Goal: Transaction & Acquisition: Purchase product/service

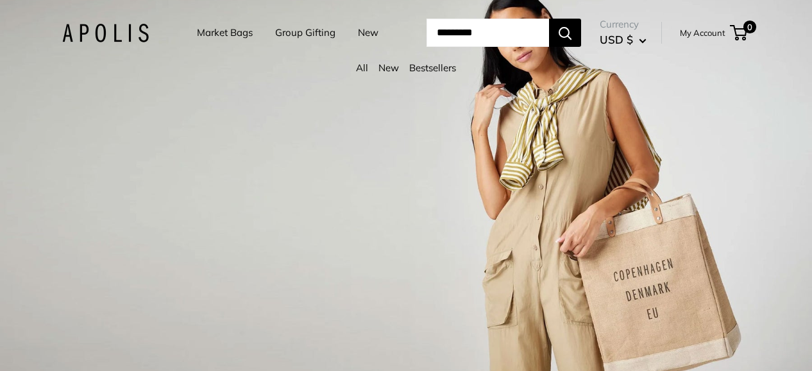
click at [221, 34] on link "Market Bags" at bounding box center [225, 33] width 56 height 18
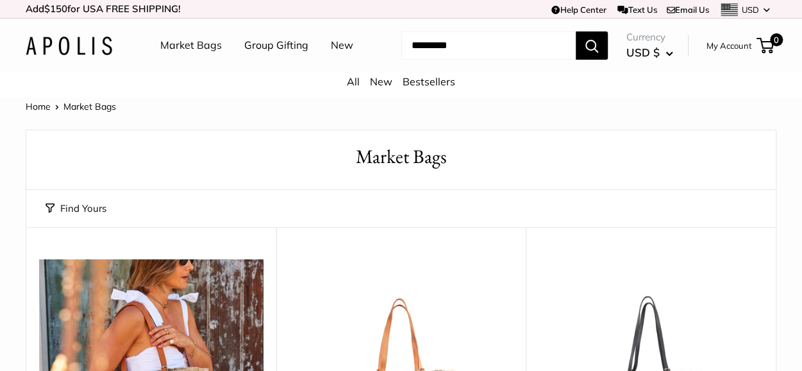
click at [435, 51] on input "Search..." at bounding box center [488, 45] width 174 height 28
type input "***"
click at [576, 31] on button "Search" at bounding box center [592, 45] width 32 height 28
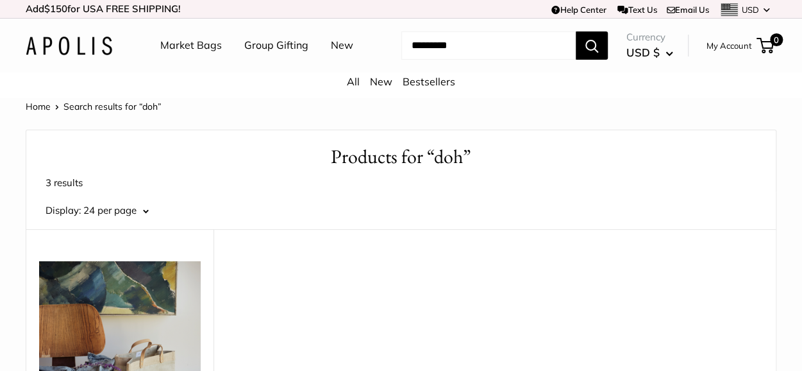
click at [432, 50] on input "Search..." at bounding box center [488, 45] width 174 height 28
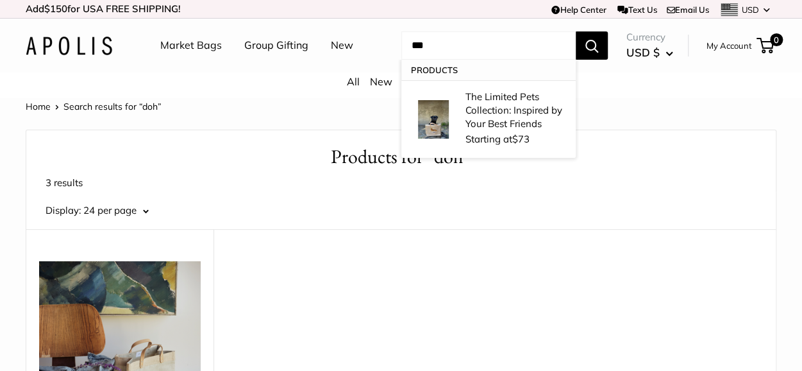
type input "***"
click at [576, 31] on button "Search" at bounding box center [592, 45] width 32 height 28
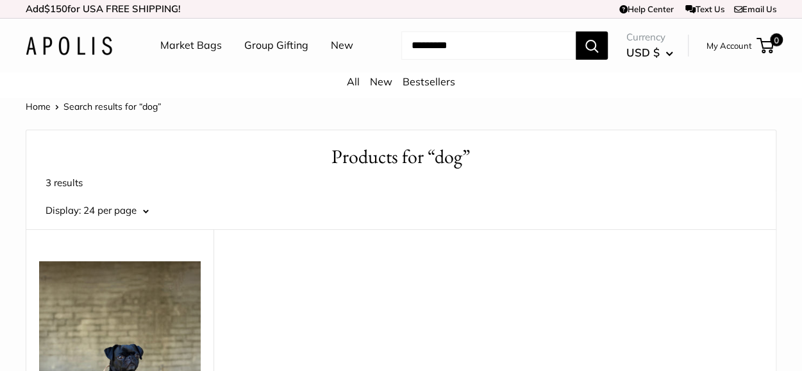
scroll to position [262, 0]
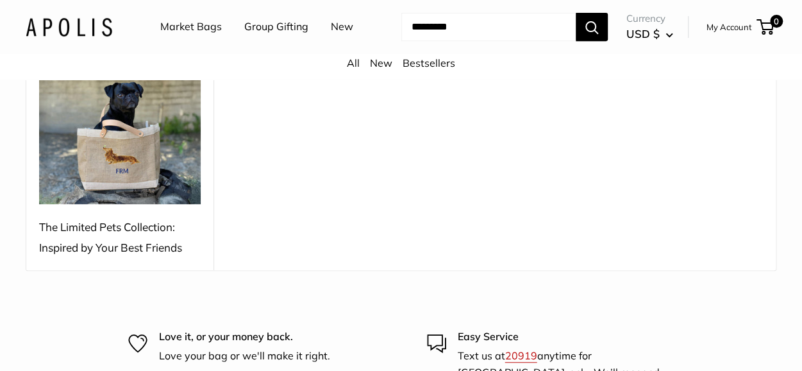
click at [119, 174] on img at bounding box center [120, 101] width 162 height 205
click at [144, 179] on img at bounding box center [120, 101] width 162 height 205
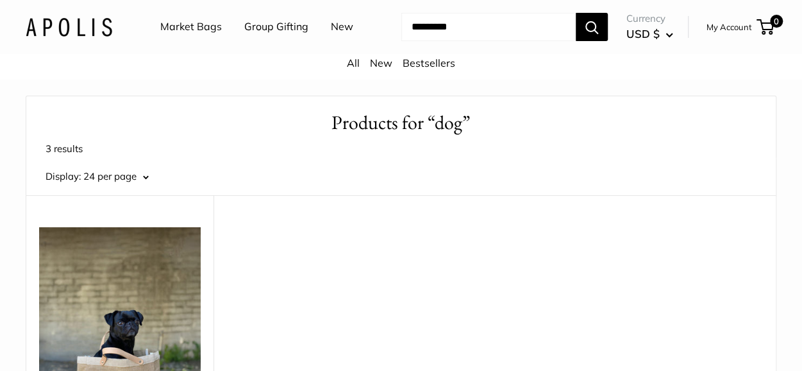
scroll to position [47, 0]
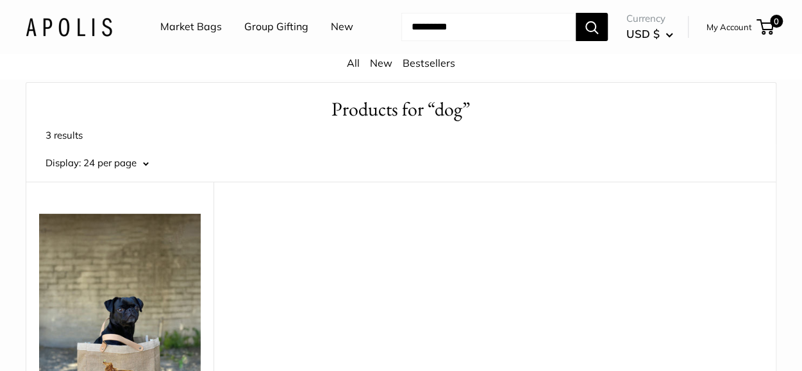
click at [144, 162] on button "24 per page" at bounding box center [115, 163] width 65 height 18
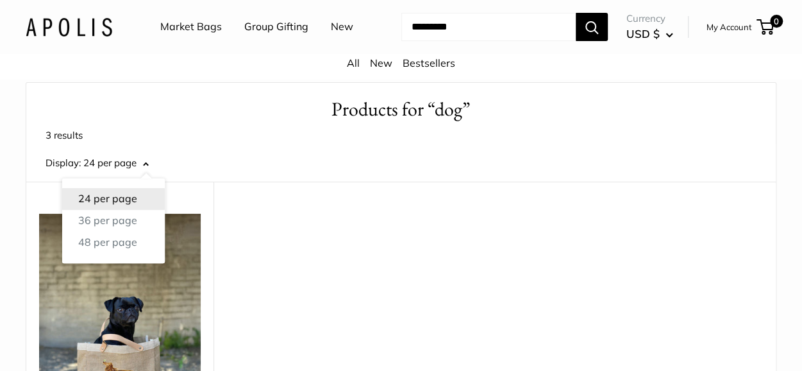
click at [105, 198] on button "24 per page" at bounding box center [113, 199] width 103 height 22
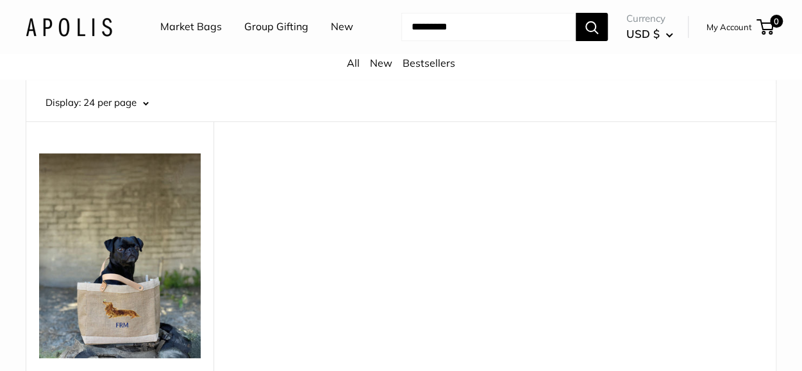
scroll to position [219, 0]
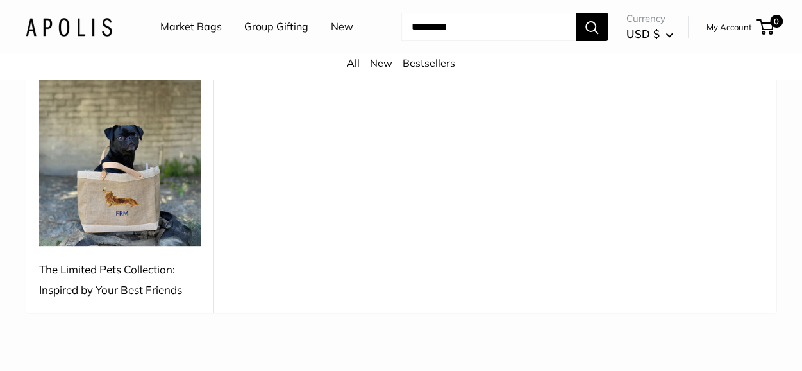
click at [123, 217] on img at bounding box center [120, 144] width 162 height 205
click at [116, 276] on div "The Limited Pets Collection: Inspired by Your Best Friends" at bounding box center [120, 279] width 162 height 41
click at [138, 223] on img at bounding box center [120, 144] width 162 height 205
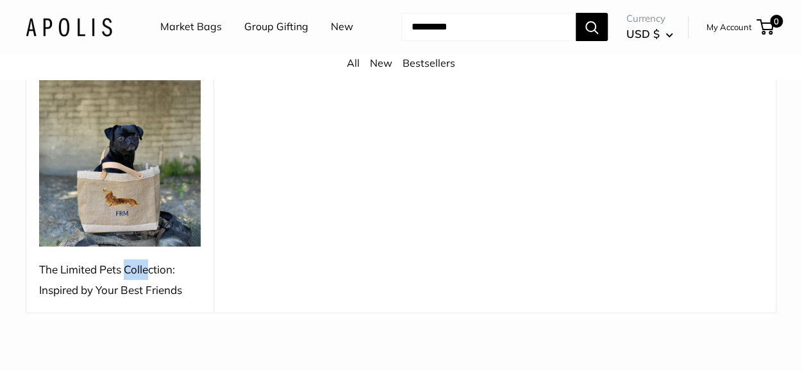
click at [138, 223] on img at bounding box center [120, 144] width 162 height 205
click at [448, 31] on input "Search..." at bounding box center [488, 27] width 174 height 28
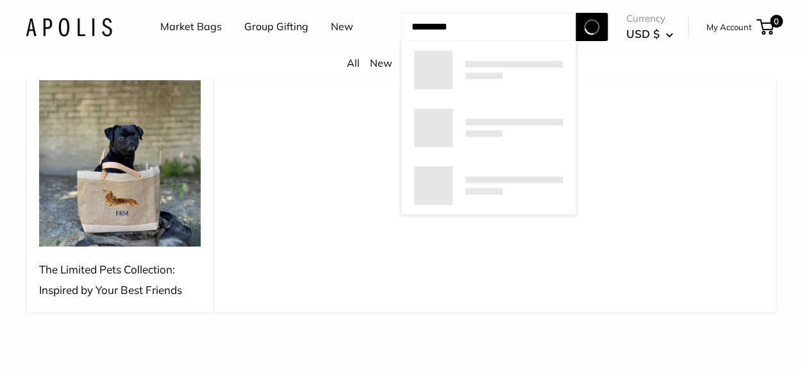
type input "*********"
click at [576, 13] on button "Search" at bounding box center [592, 27] width 32 height 28
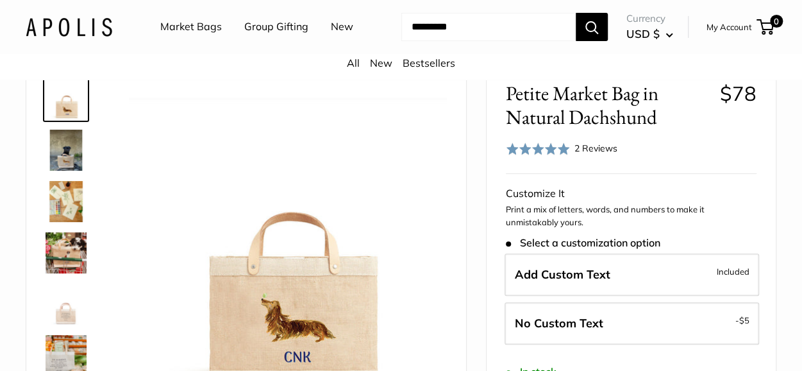
scroll to position [132, 0]
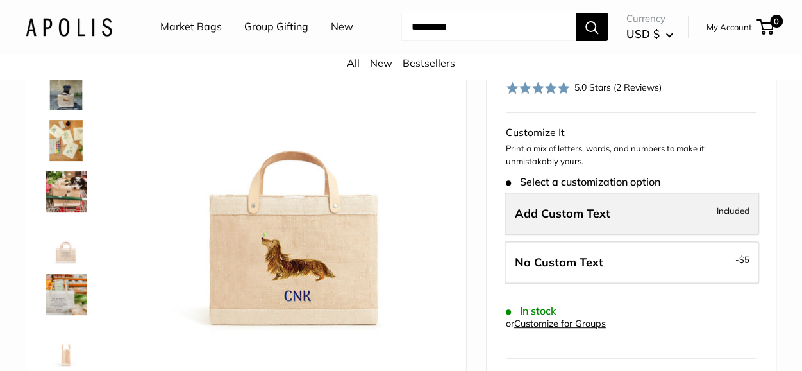
click at [587, 215] on span "Add Custom Text" at bounding box center [563, 213] width 96 height 15
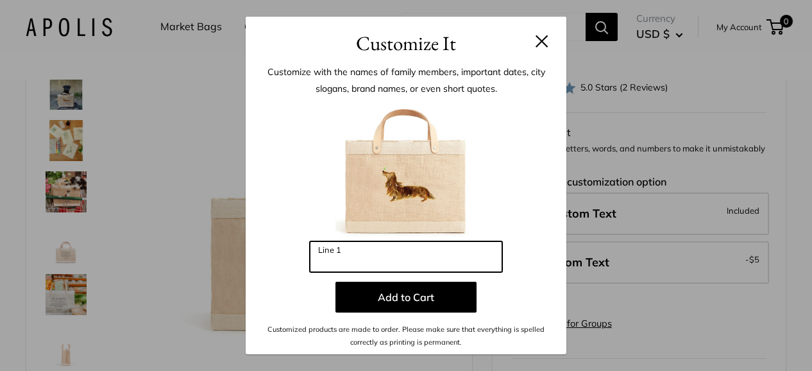
click at [364, 252] on input "Line 1" at bounding box center [406, 256] width 192 height 31
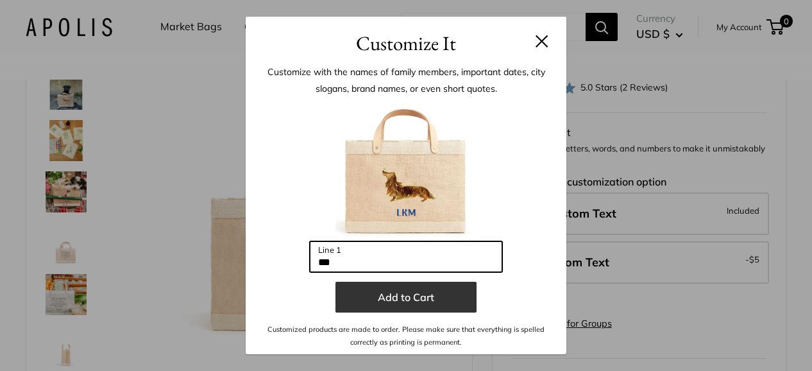
type input "***"
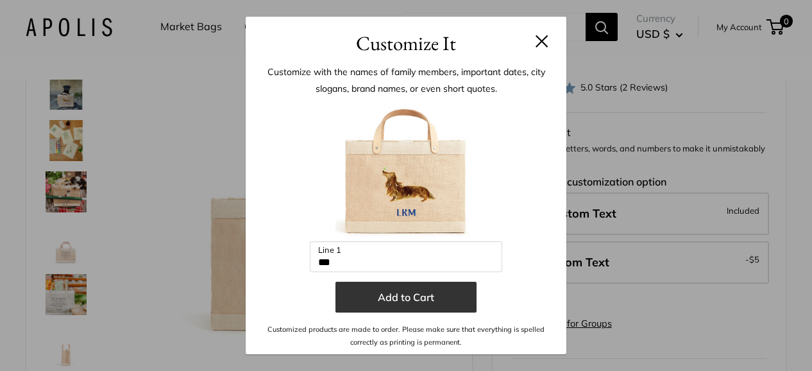
click at [408, 303] on button "Add to Cart" at bounding box center [405, 297] width 141 height 31
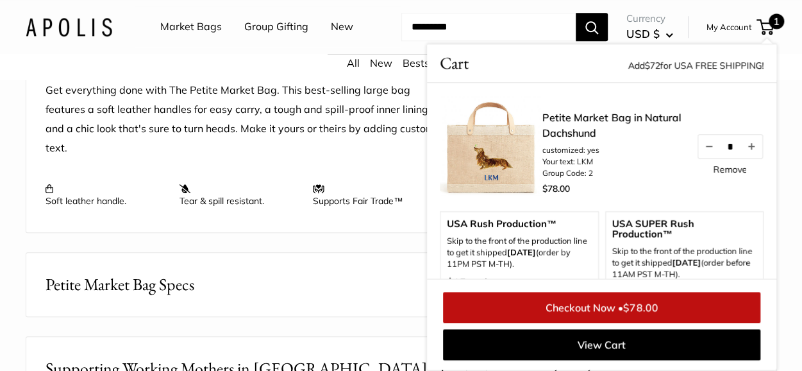
scroll to position [536, 0]
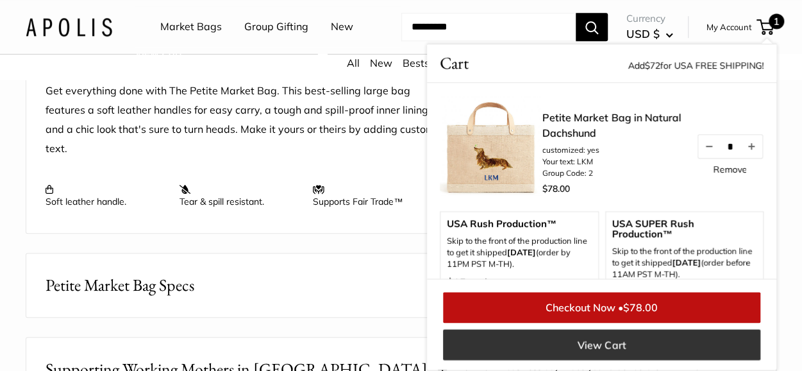
click at [572, 342] on link "View Cart" at bounding box center [601, 344] width 317 height 31
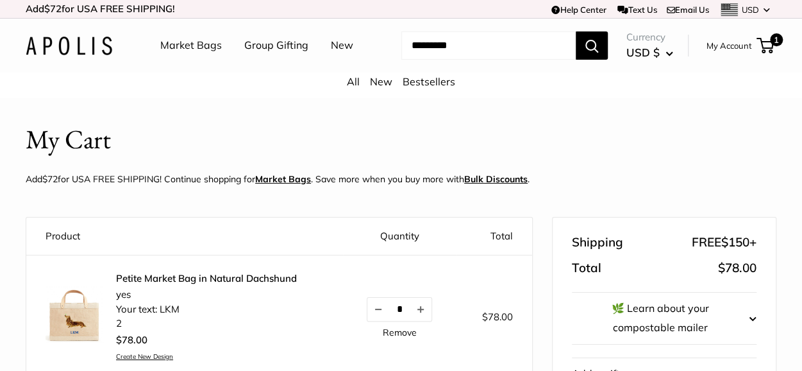
click at [446, 43] on input "Search..." at bounding box center [488, 45] width 174 height 28
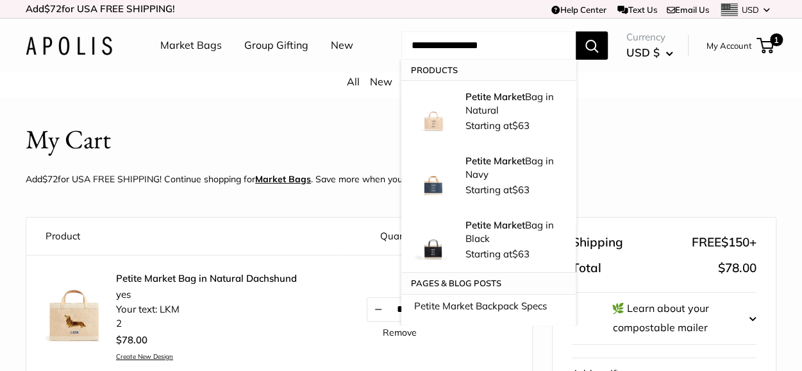
type input "**********"
click at [576, 31] on button "Search" at bounding box center [592, 45] width 32 height 28
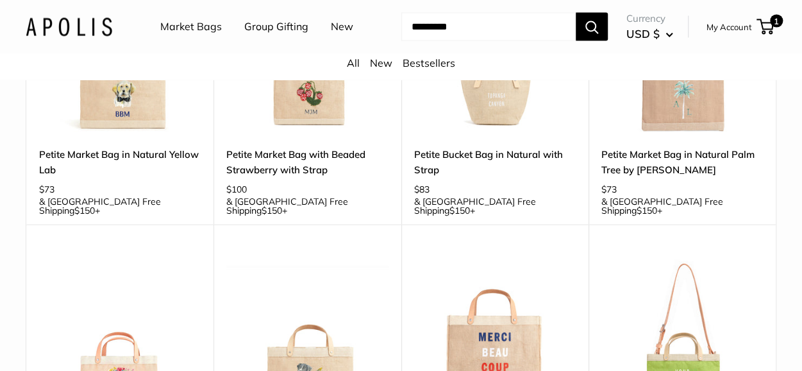
scroll to position [1299, 0]
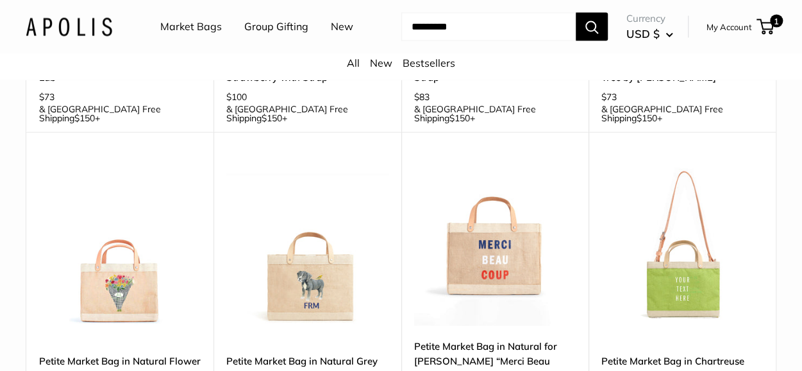
click at [253, 353] on link "Petite Market Bag in Natural Grey Bulldog" at bounding box center [307, 368] width 162 height 30
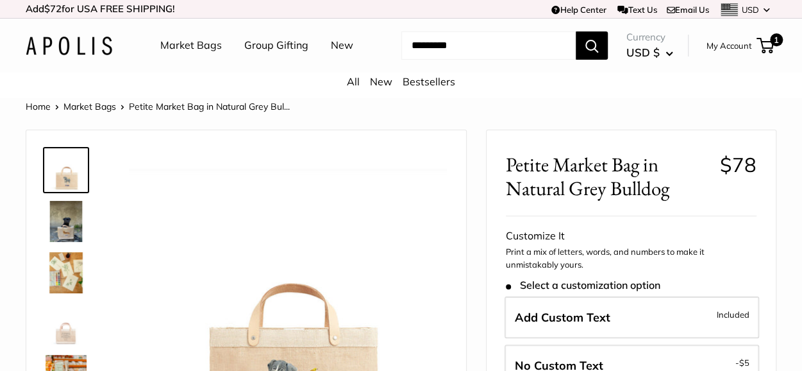
click at [86, 103] on link "Market Bags" at bounding box center [89, 107] width 53 height 12
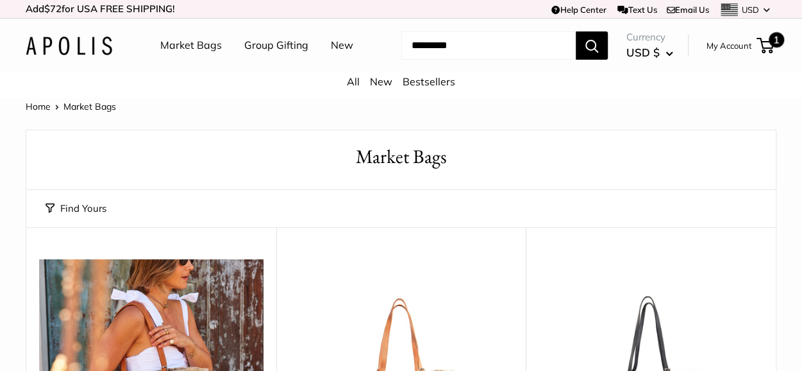
click at [764, 47] on span at bounding box center [763, 46] width 4 height 4
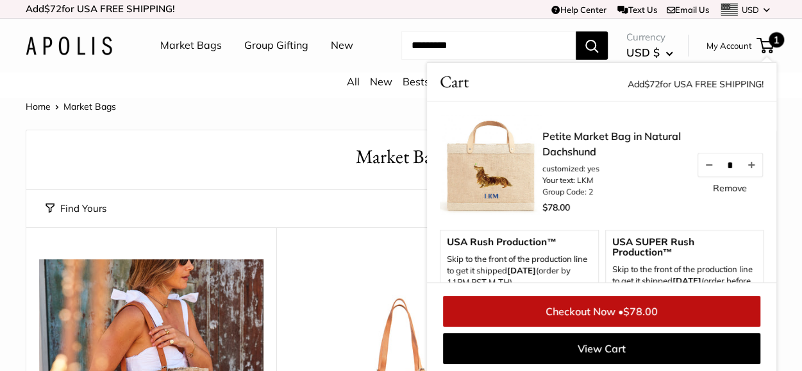
click at [467, 47] on input "Search..." at bounding box center [488, 45] width 174 height 28
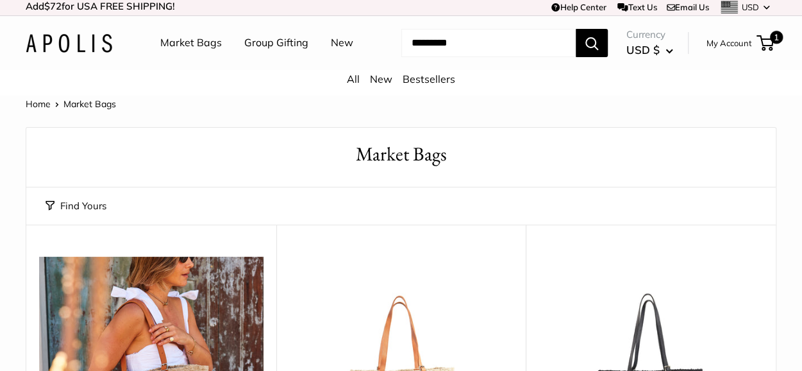
click at [467, 47] on input "Search..." at bounding box center [488, 43] width 174 height 28
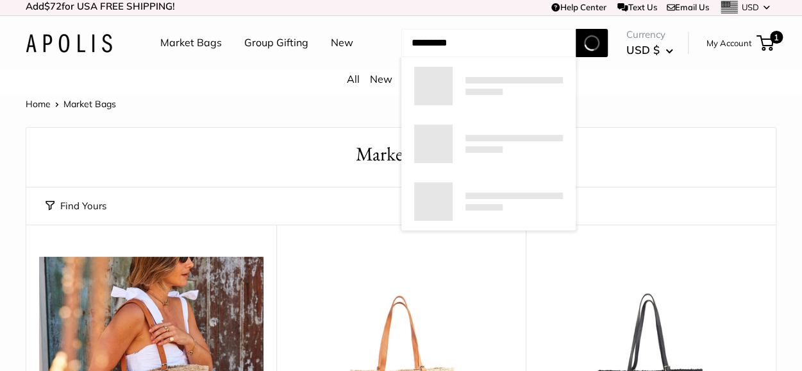
type input "*********"
click at [576, 29] on button "Search" at bounding box center [592, 43] width 32 height 28
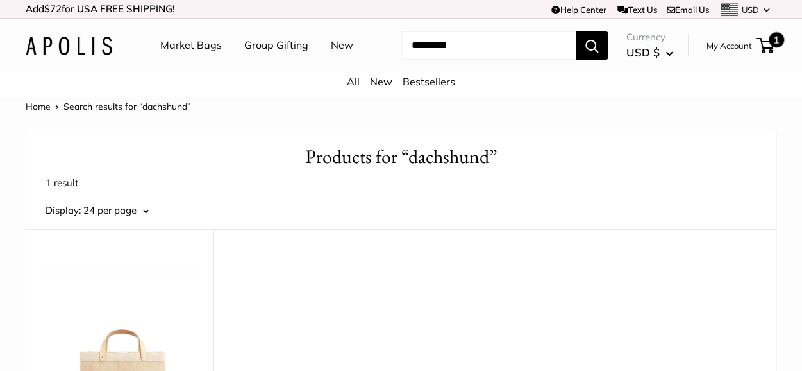
click at [768, 42] on span "1" at bounding box center [765, 45] width 17 height 15
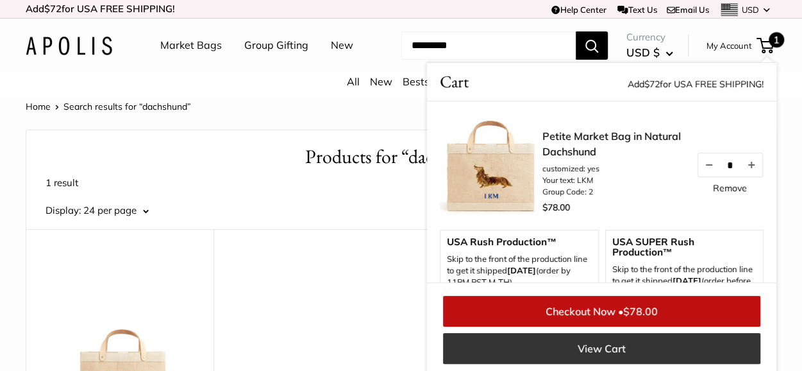
click at [596, 351] on link "View Cart" at bounding box center [601, 348] width 317 height 31
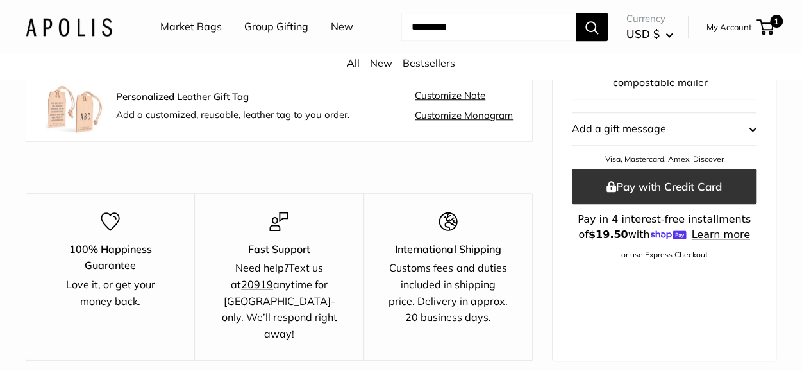
scroll to position [511, 0]
click at [658, 167] on button "Pay with Credit Card" at bounding box center [664, 184] width 185 height 35
